Goal: Ask a question

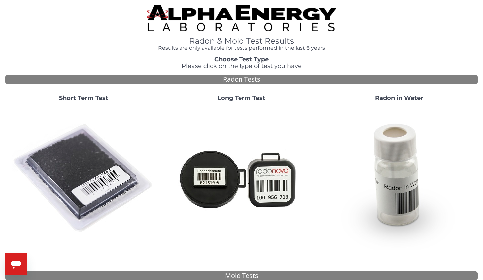
click at [239, 94] on strong "Long Term Test" at bounding box center [241, 97] width 48 height 7
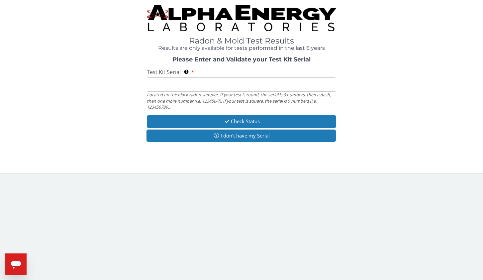
click at [174, 77] on input "Test Kit Serial Located on the black radon sampler. If your test is round, the …" at bounding box center [241, 84] width 189 height 14
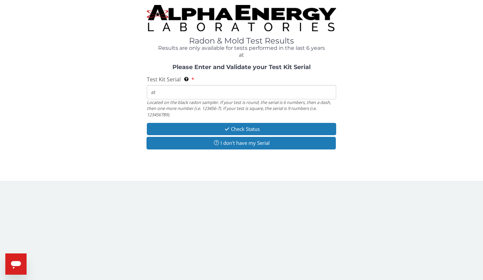
type input "at0212301514"
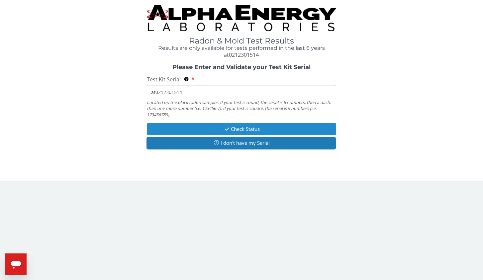
click at [224, 127] on icon "button" at bounding box center [227, 129] width 8 height 5
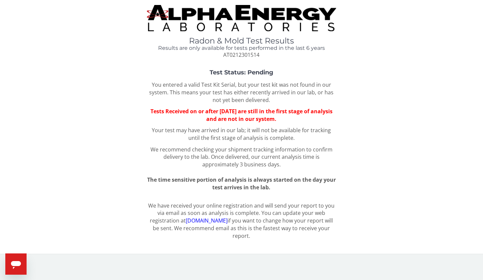
click at [18, 265] on icon "Open messaging window" at bounding box center [16, 265] width 10 height 8
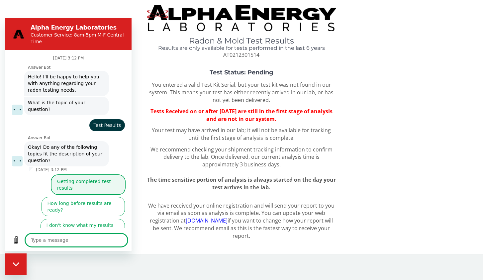
click at [114, 175] on button "Getting completed test results" at bounding box center [87, 184] width 73 height 19
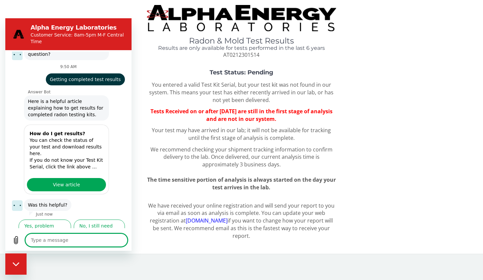
scroll to position [107, 0]
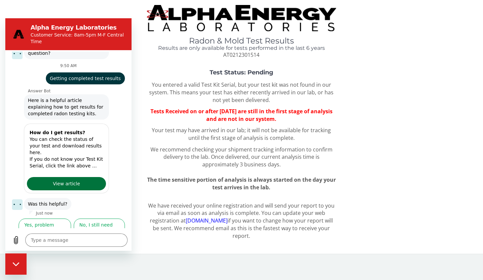
click at [77, 177] on link "View article" at bounding box center [66, 183] width 79 height 13
click at [111, 220] on button "No, I still need help" at bounding box center [99, 228] width 51 height 19
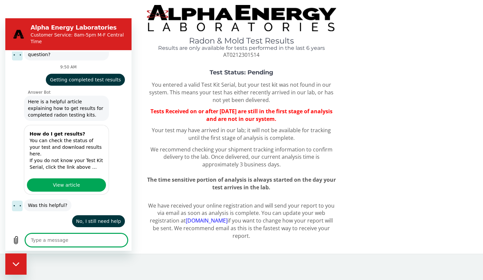
scroll to position [105, 0]
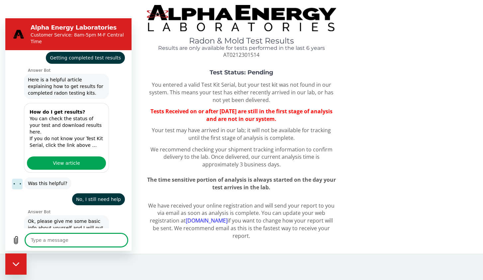
type textarea "x"
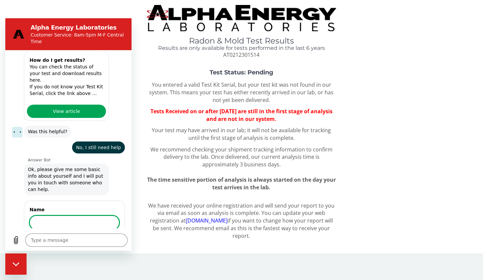
scroll to position [179, 0]
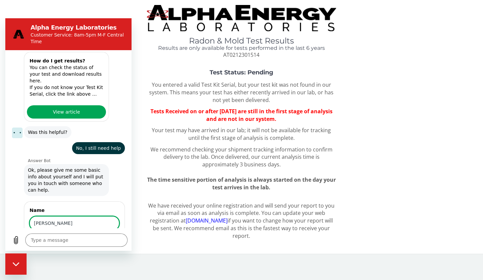
type input "[PERSON_NAME]"
click at [112, 235] on button "Next" at bounding box center [108, 241] width 22 height 13
type textarea "x"
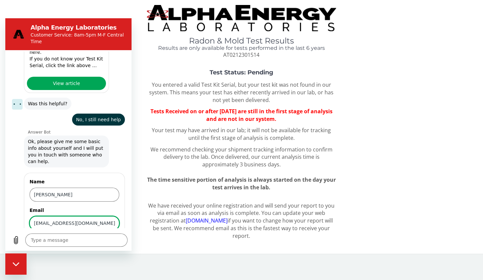
type input "[EMAIL_ADDRESS][DOMAIN_NAME]"
click at [108, 238] on span "Next" at bounding box center [108, 242] width 11 height 8
type textarea "x"
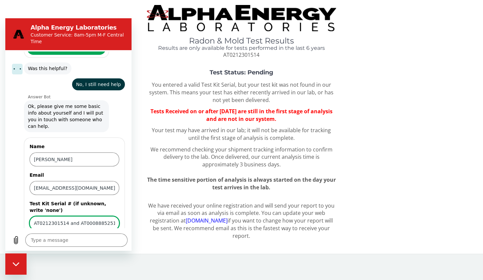
scroll to position [0, 2]
type input "AT0212301514 and AT0008885251715"
click at [112, 235] on button "Send" at bounding box center [107, 241] width 23 height 13
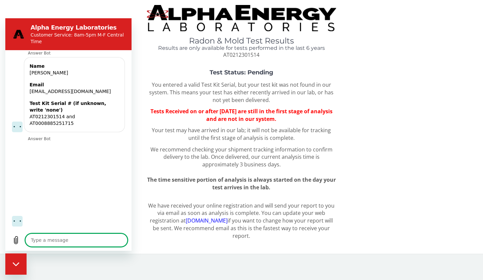
scroll to position [330, 0]
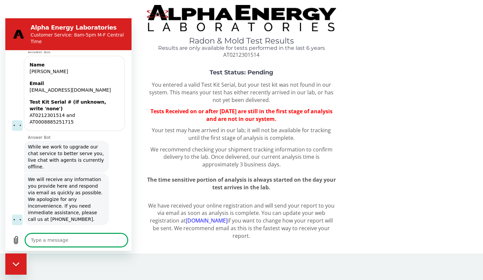
type textarea "x"
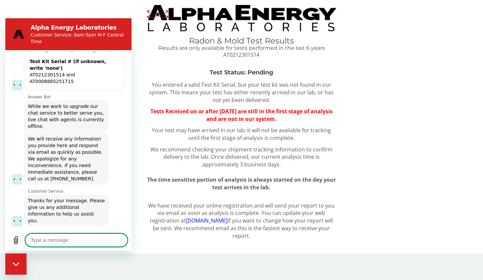
scroll to position [372, 0]
